Goal: Information Seeking & Learning: Learn about a topic

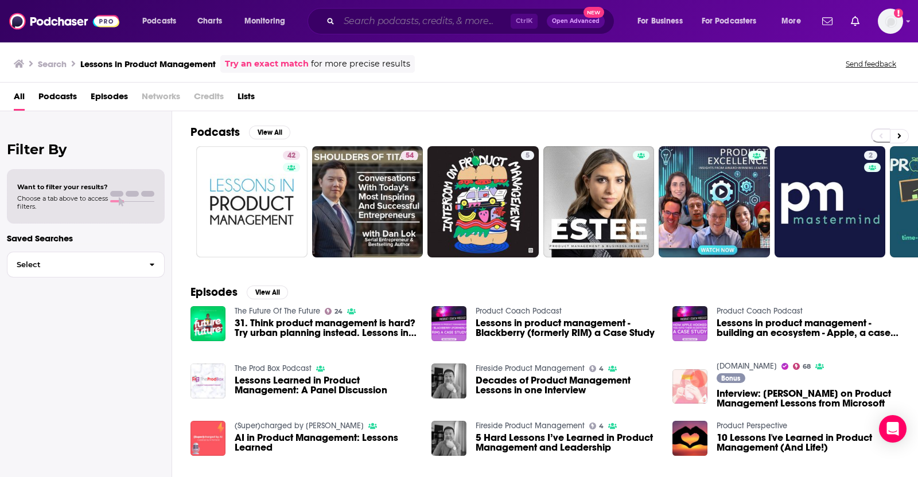
click at [458, 24] on input "Search podcasts, credits, & more..." at bounding box center [425, 21] width 172 height 18
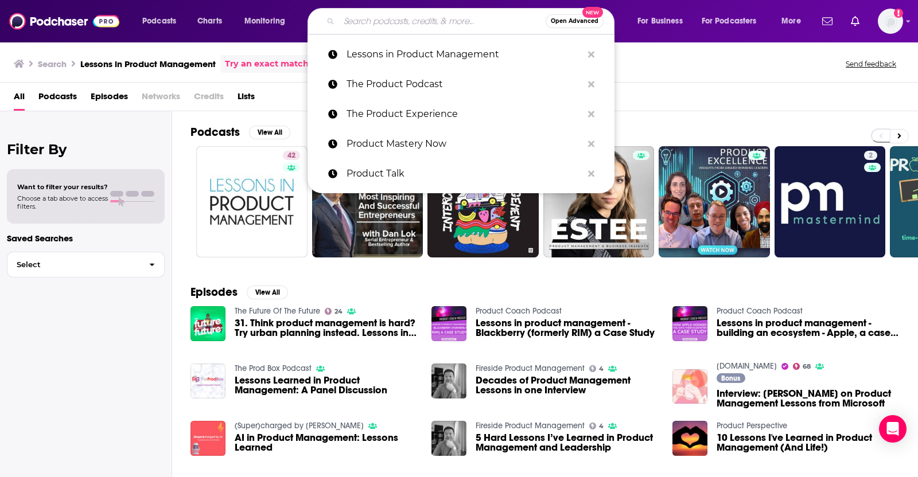
paste input "Lessons in Product Management"
type input "Lessons in Product Management"
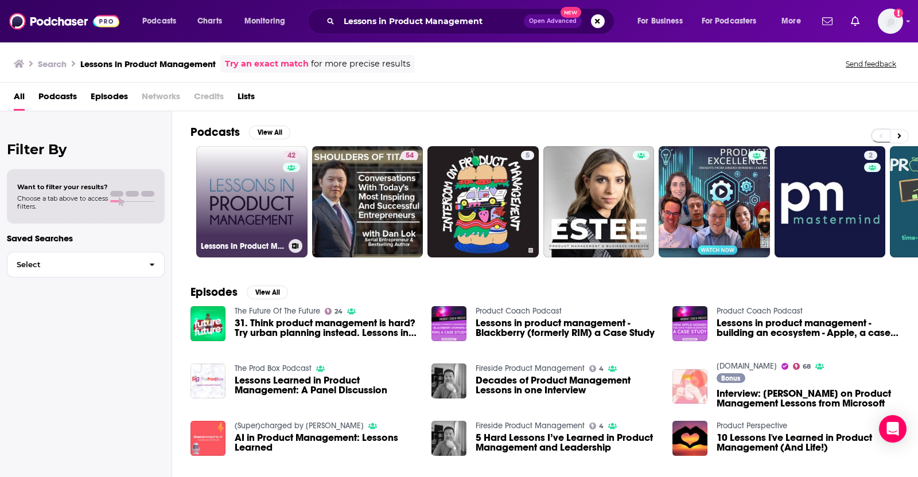
click at [268, 201] on link "42 Lessons In Product Management" at bounding box center [251, 201] width 111 height 111
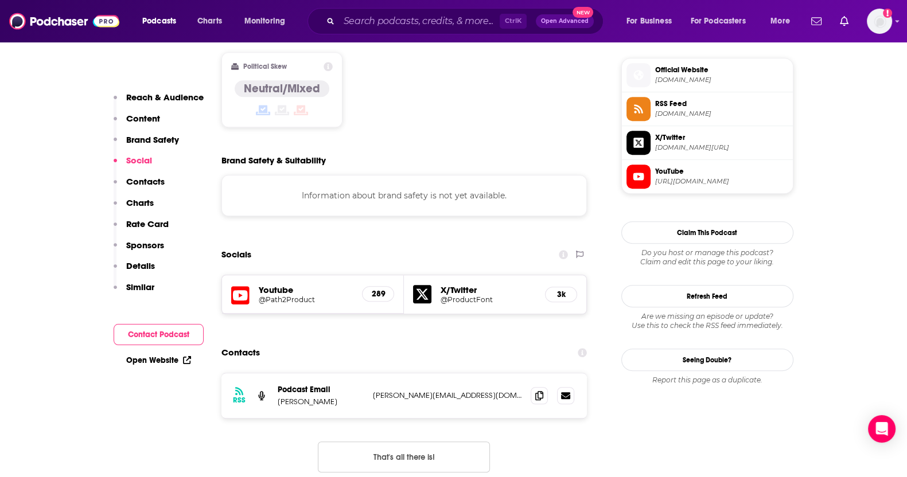
scroll to position [916, 0]
drag, startPoint x: 347, startPoint y: 349, endPoint x: 278, endPoint y: 350, distance: 69.4
click at [278, 373] on div "RSS Podcast Email [PERSON_NAME] [PERSON_NAME][EMAIL_ADDRESS][DOMAIN_NAME] [PERS…" at bounding box center [404, 395] width 366 height 45
copy p "[PERSON_NAME]"
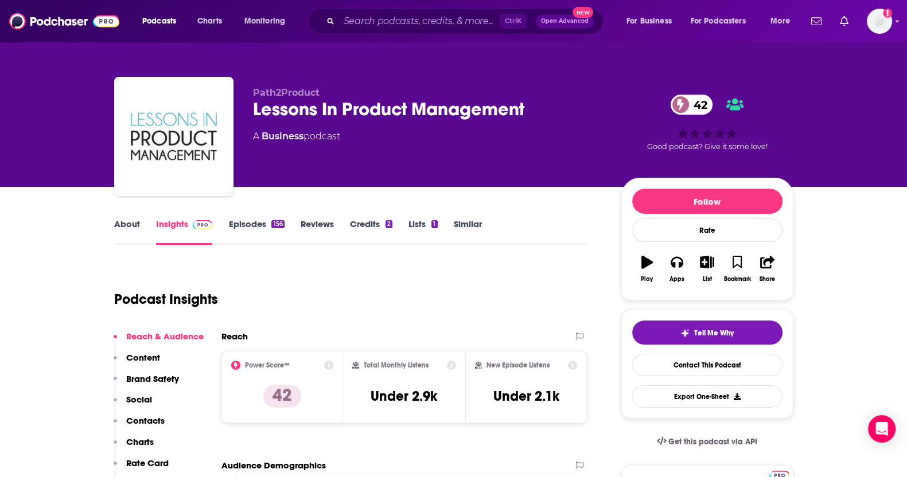
scroll to position [3, 0]
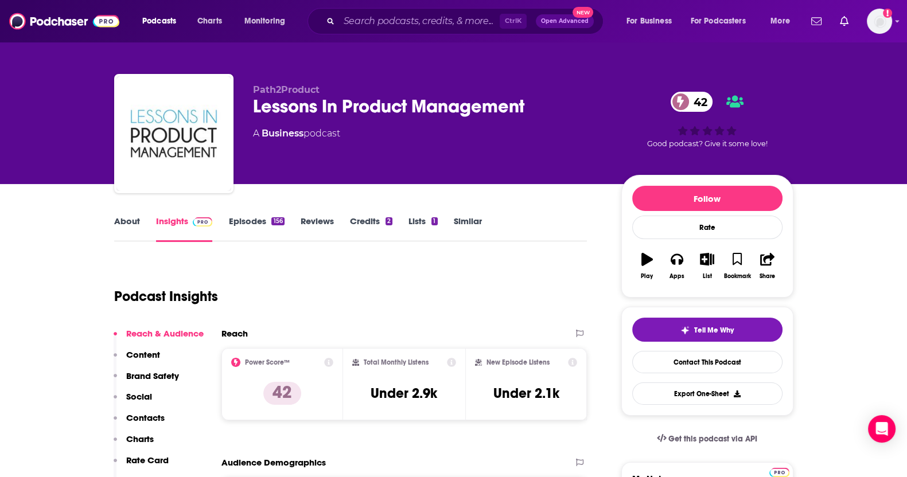
click at [126, 221] on link "About" at bounding box center [127, 229] width 26 height 26
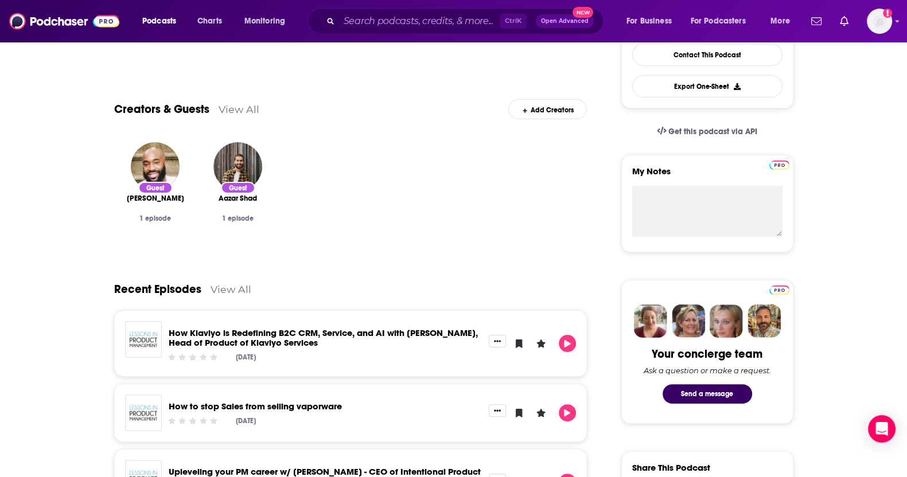
scroll to position [319, 0]
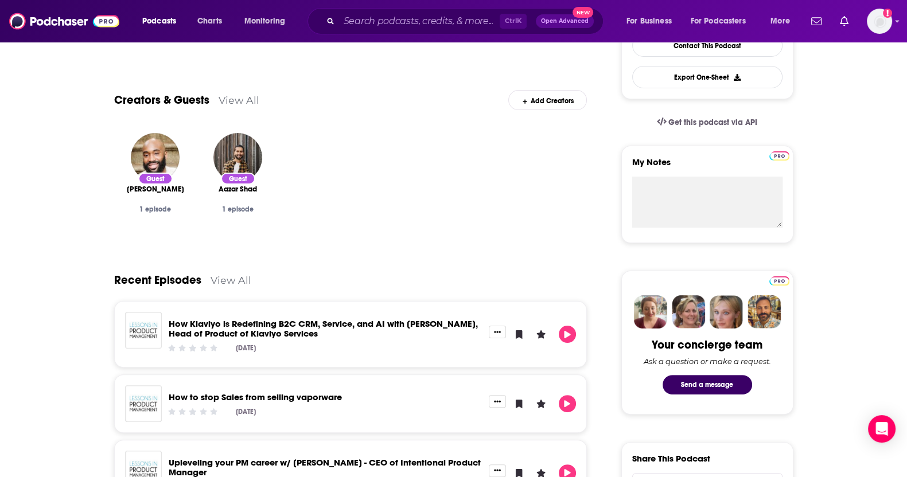
click at [345, 325] on link "How Klaviyo is Redefining B2C CRM, Service, and AI with [PERSON_NAME], Head of …" at bounding box center [323, 328] width 309 height 21
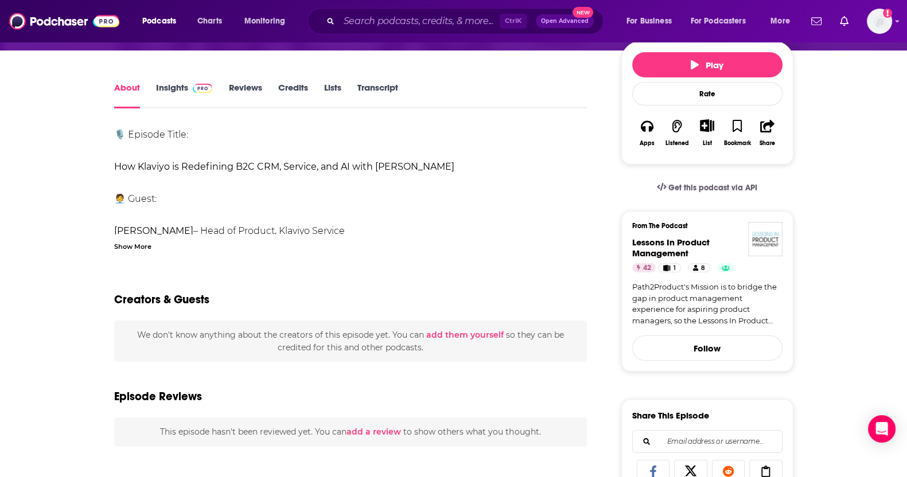
scroll to position [69, 0]
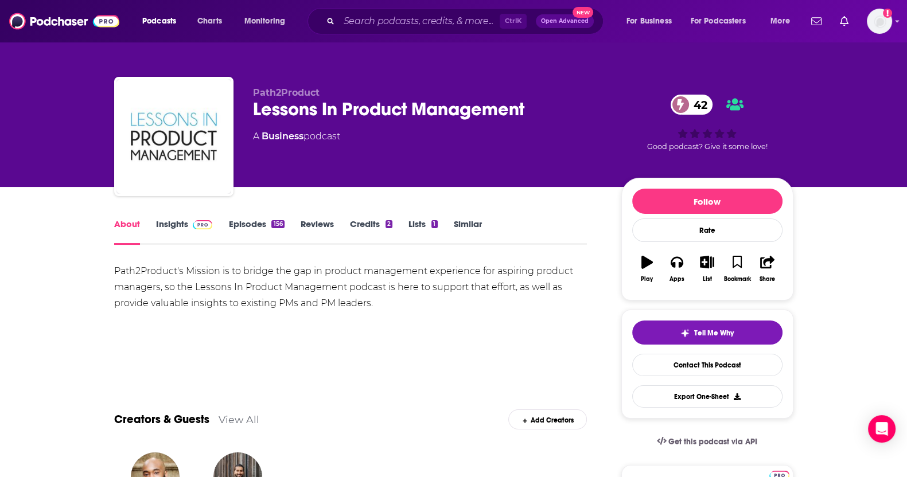
scroll to position [34, 0]
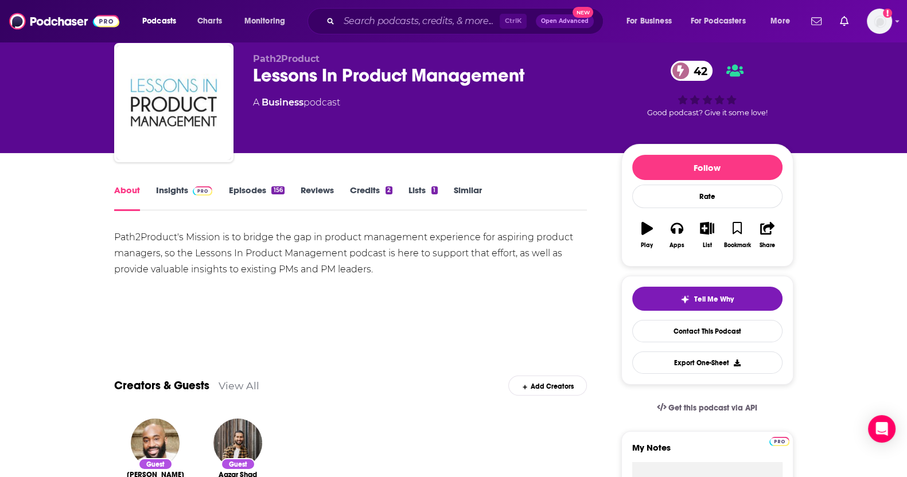
click at [641, 233] on button "Play" at bounding box center [647, 235] width 30 height 41
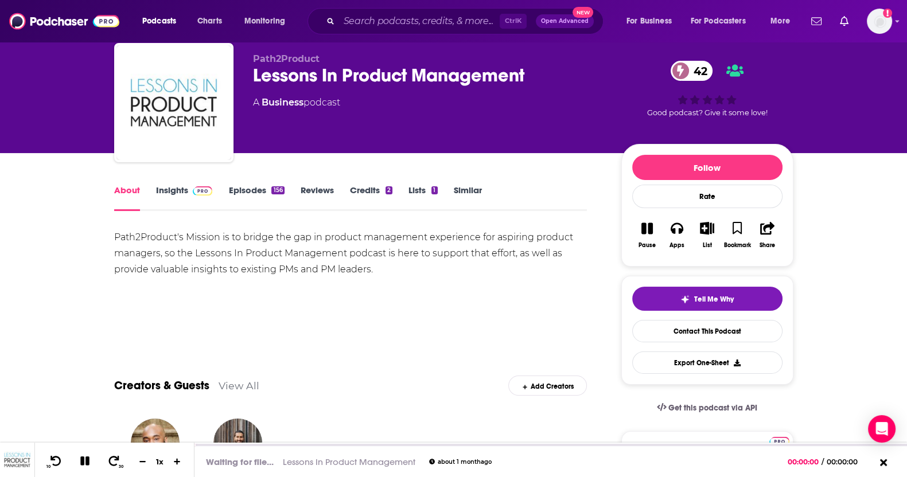
click at [641, 233] on button "Pause" at bounding box center [647, 235] width 30 height 41
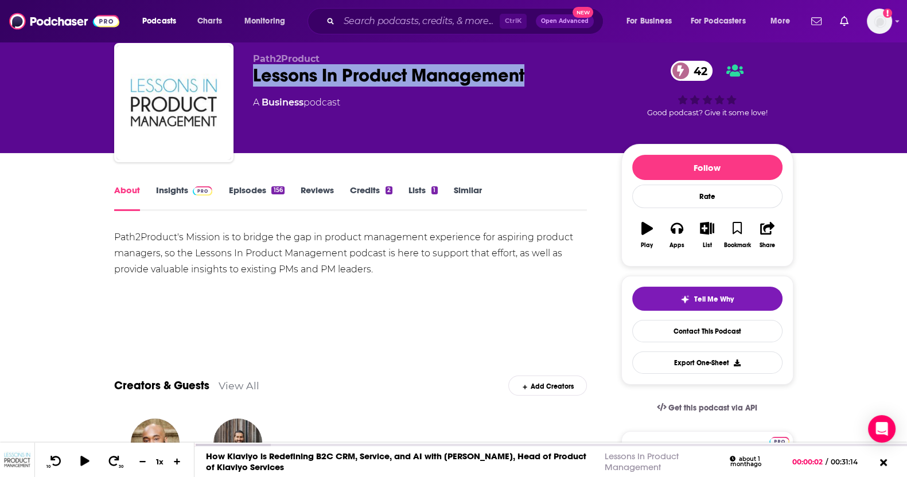
drag, startPoint x: 542, startPoint y: 80, endPoint x: 236, endPoint y: 81, distance: 305.7
click at [236, 81] on div "Path2Product Lessons In Product Management 42 A Business podcast 42 Good podcas…" at bounding box center [453, 105] width 679 height 124
copy h1 "Lessons In Product Management"
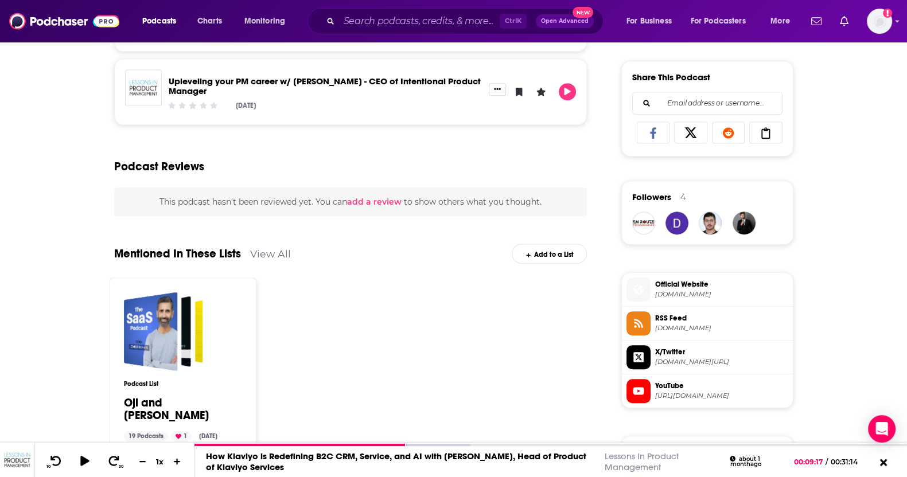
scroll to position [0, 0]
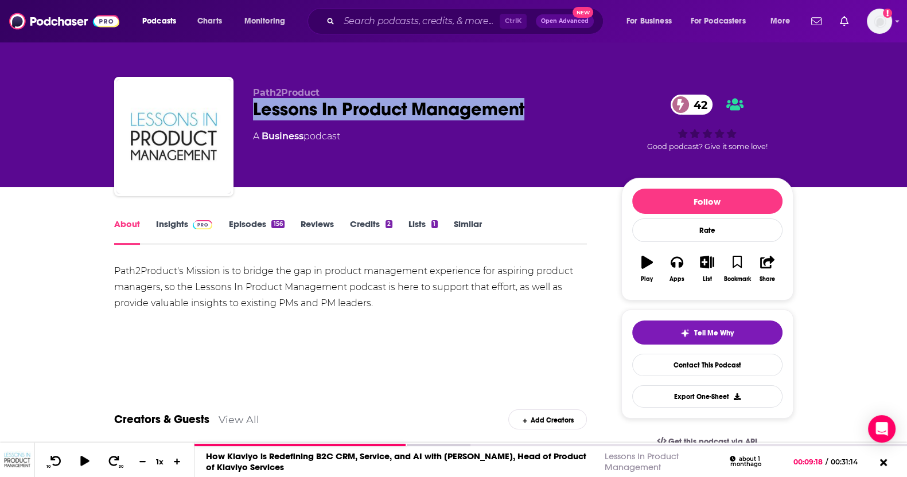
click at [175, 223] on link "Insights" at bounding box center [184, 232] width 57 height 26
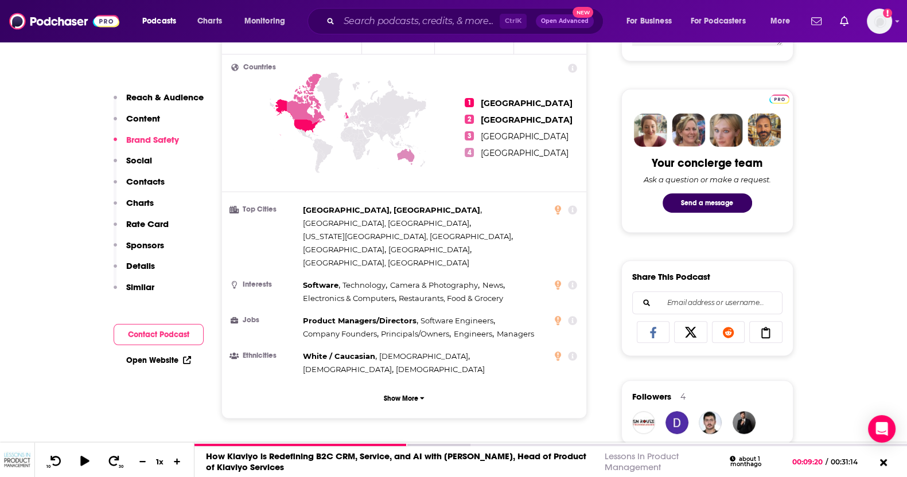
scroll to position [857, 0]
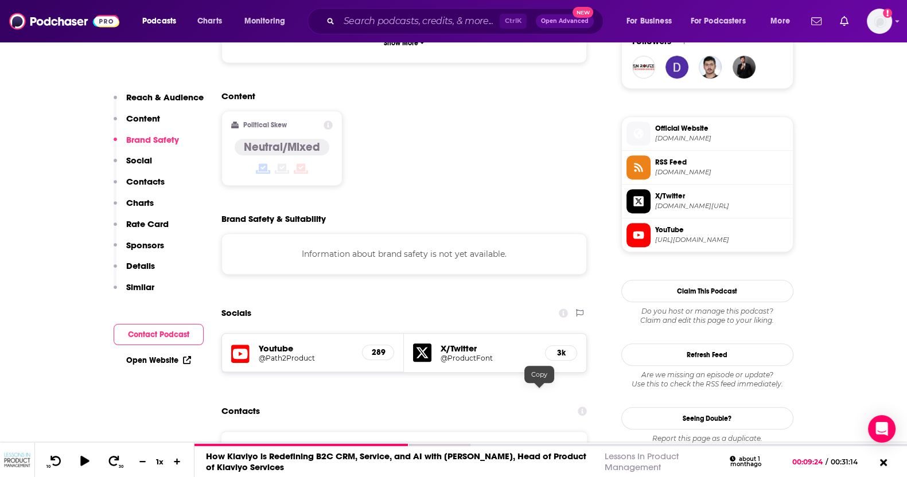
click at [541, 449] on icon at bounding box center [539, 453] width 8 height 9
click at [467, 17] on input "Search podcasts, credits, & more..." at bounding box center [419, 21] width 161 height 18
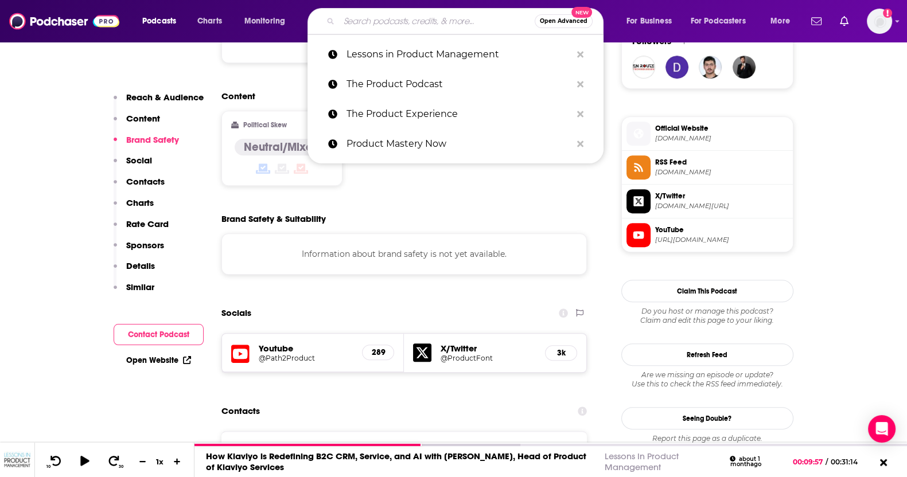
paste input "LaunchPod | Product Management Podcast"
type input "LaunchPod | Product Management Podcast"
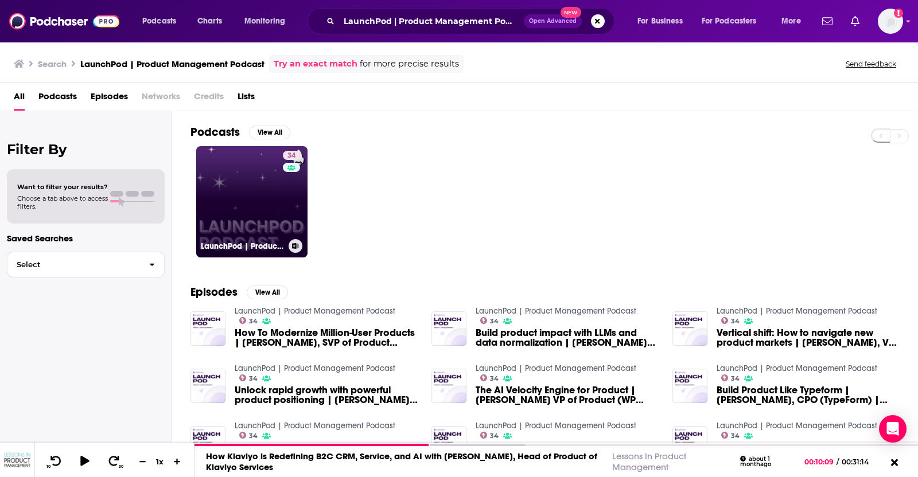
click at [264, 212] on link "34 LaunchPod | Product Management Podcast" at bounding box center [251, 201] width 111 height 111
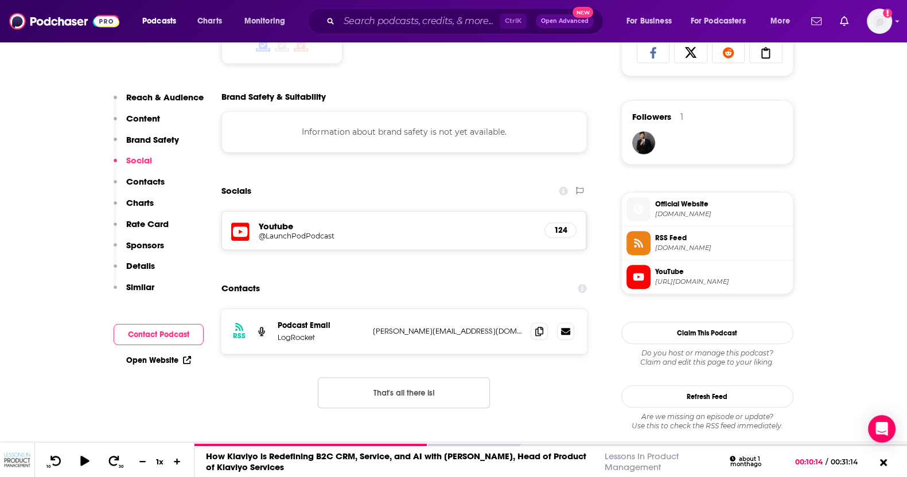
scroll to position [782, 0]
click at [542, 328] on icon at bounding box center [539, 329] width 8 height 9
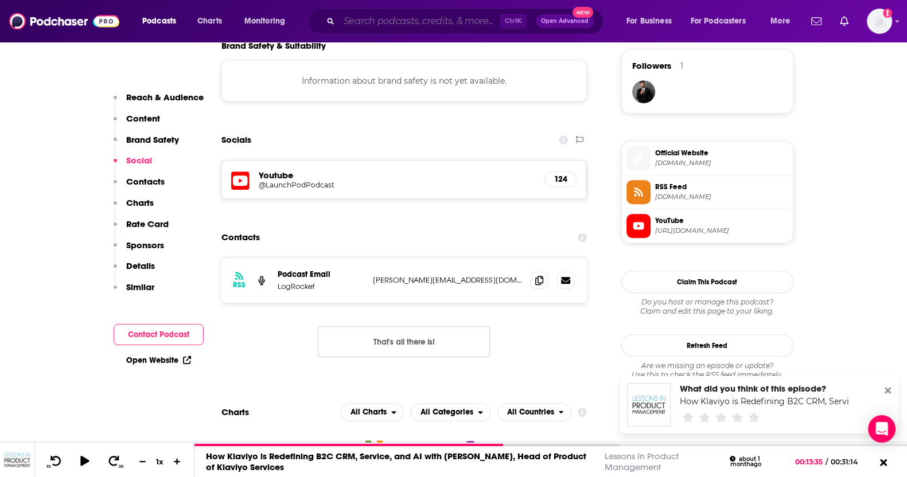
click at [404, 20] on input "Search podcasts, credits, & more..." at bounding box center [419, 21] width 161 height 18
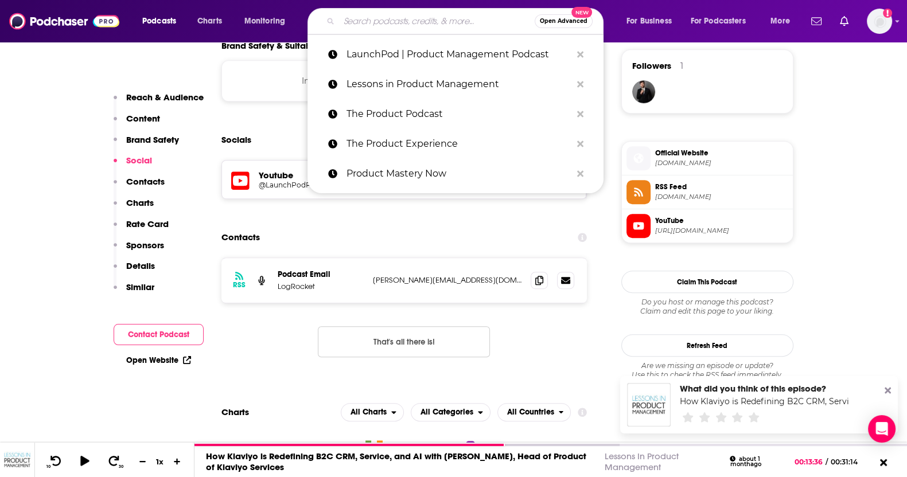
paste input "Practical Product Management"
type input "Practical Product Management"
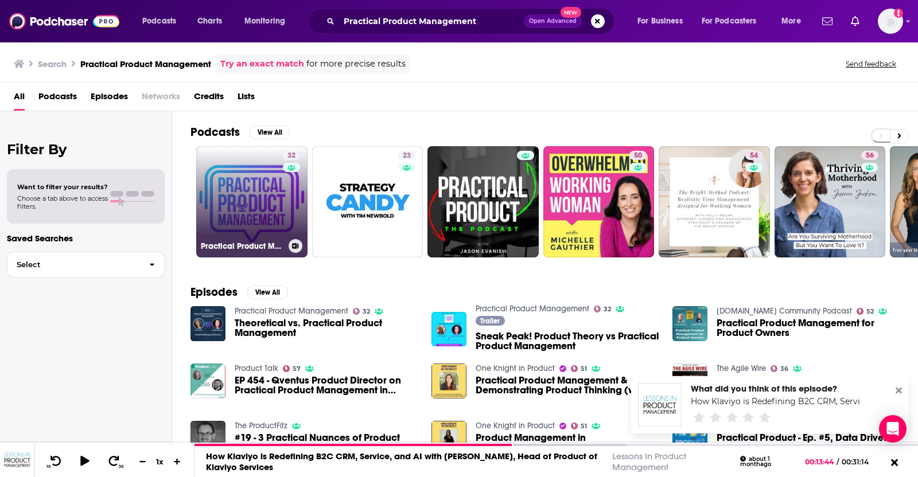
click at [212, 208] on link "32 Practical Product Management" at bounding box center [251, 201] width 111 height 111
